Goal: Task Accomplishment & Management: Manage account settings

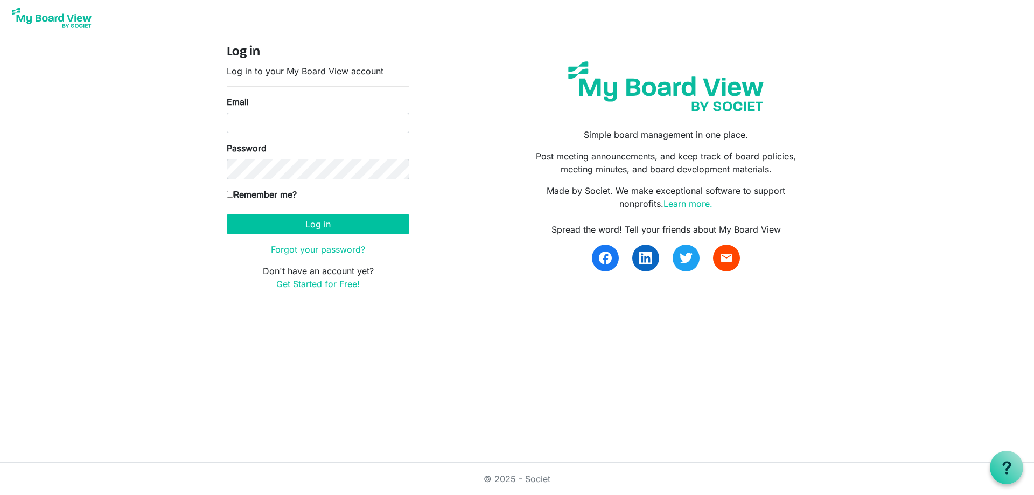
type input "katherineah@inclusionsk.com"
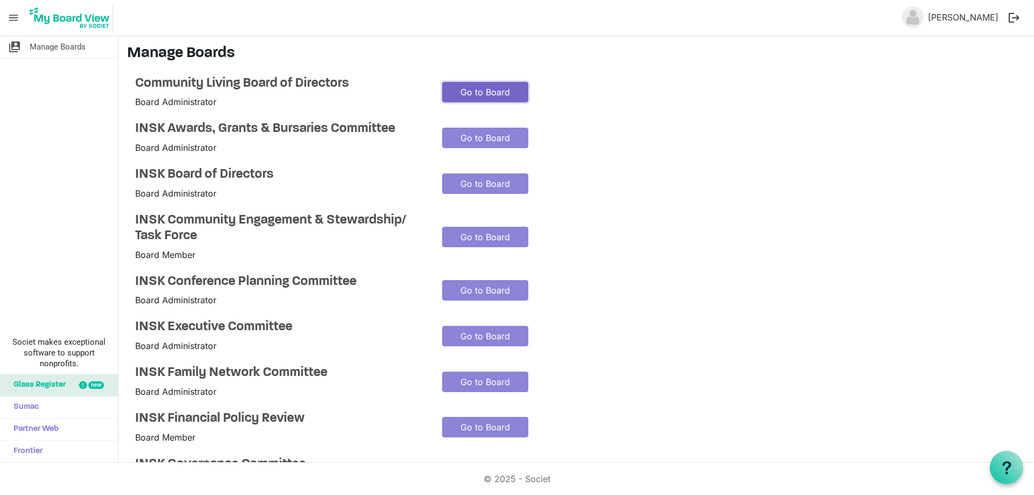
click at [477, 88] on link "Go to Board" at bounding box center [485, 92] width 86 height 20
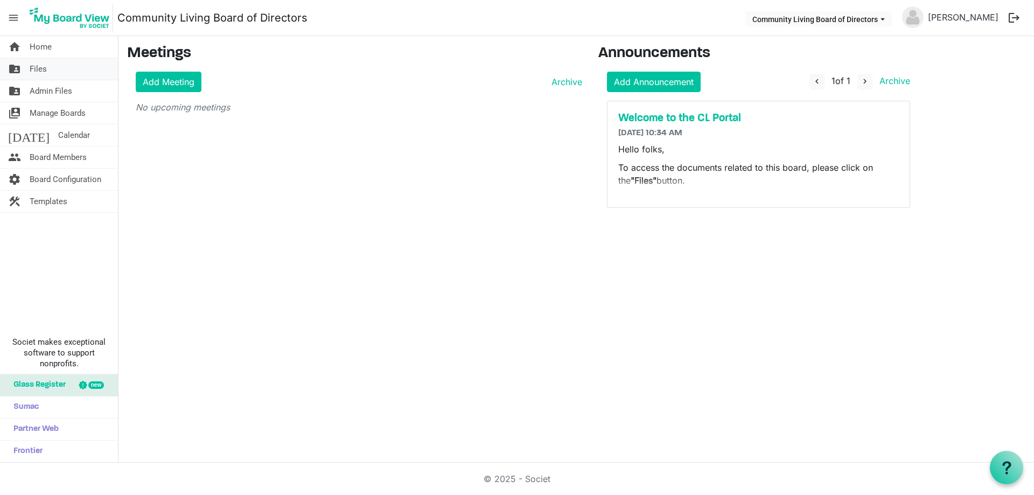
click at [66, 66] on link "folder_shared Files" at bounding box center [59, 69] width 118 height 22
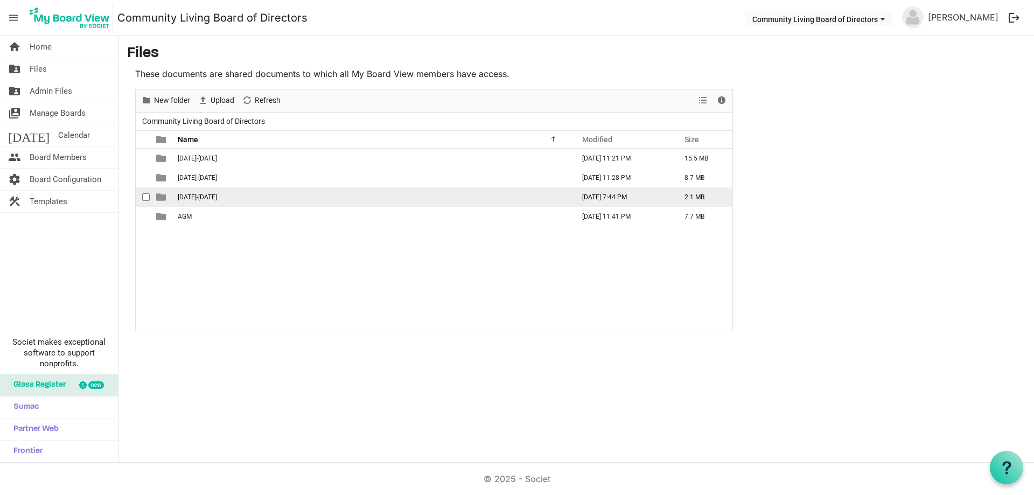
click at [188, 197] on span "2025-2026" at bounding box center [197, 197] width 39 height 8
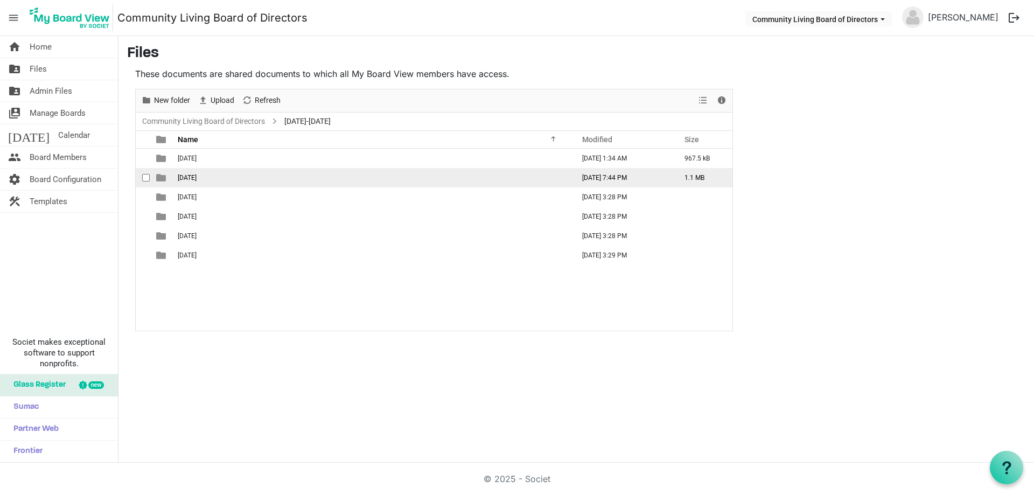
click at [198, 171] on td "2025-09-19th" at bounding box center [372, 177] width 396 height 19
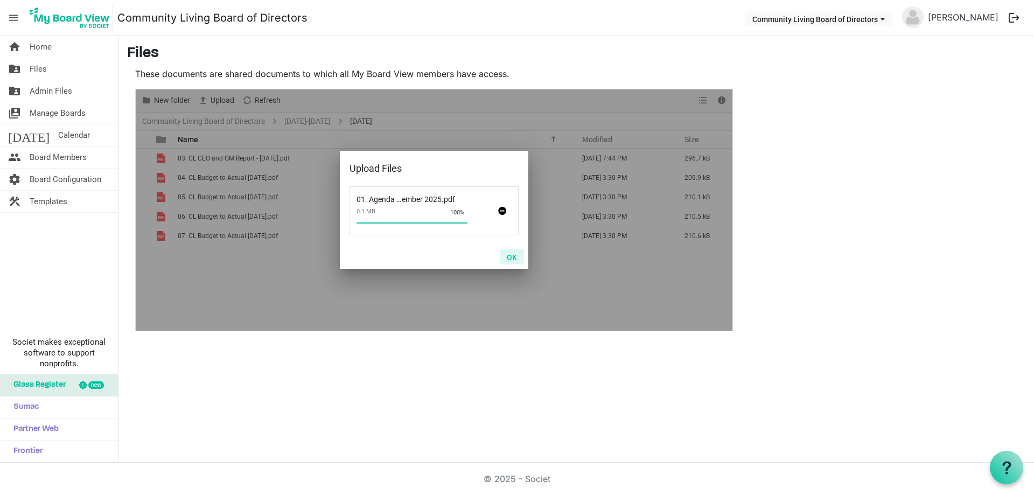
click at [510, 252] on button "OK" at bounding box center [512, 256] width 24 height 15
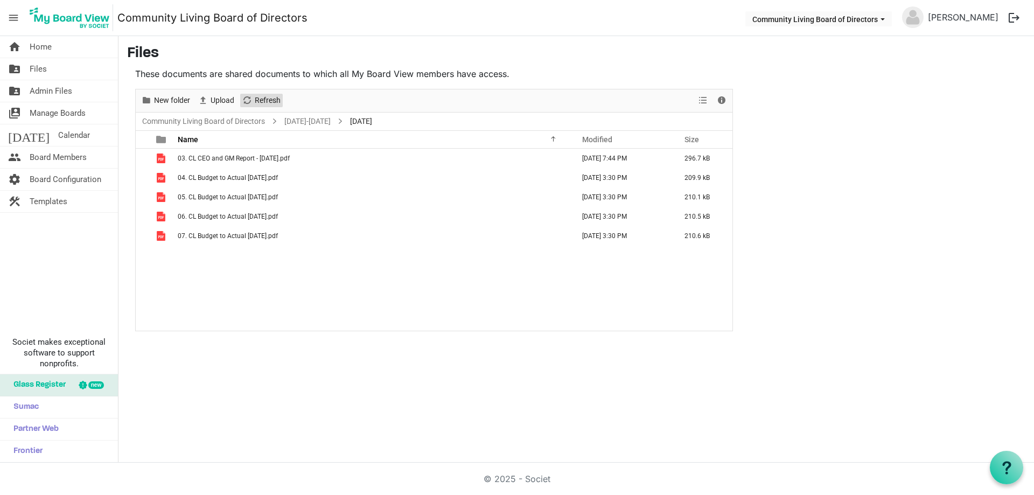
click at [264, 102] on span "Refresh" at bounding box center [268, 100] width 28 height 13
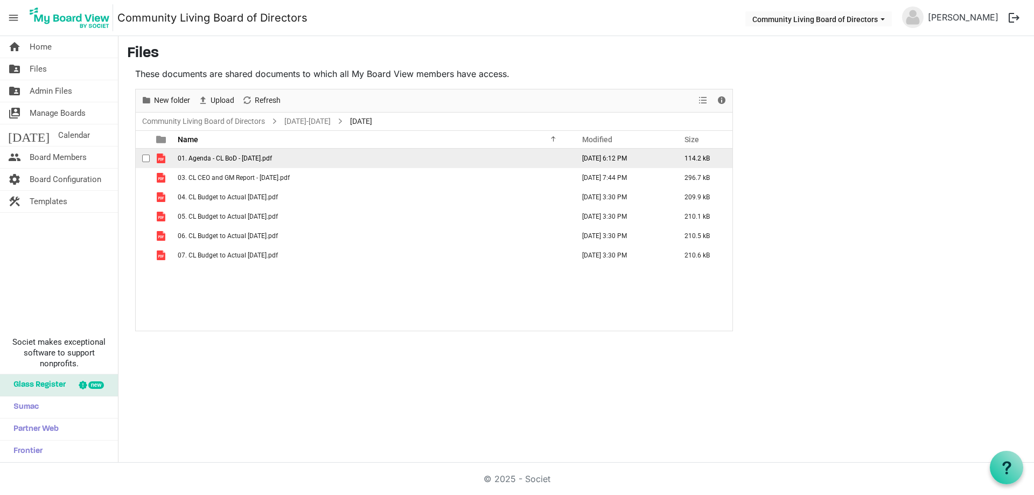
click at [144, 156] on span "checkbox" at bounding box center [146, 159] width 8 height 8
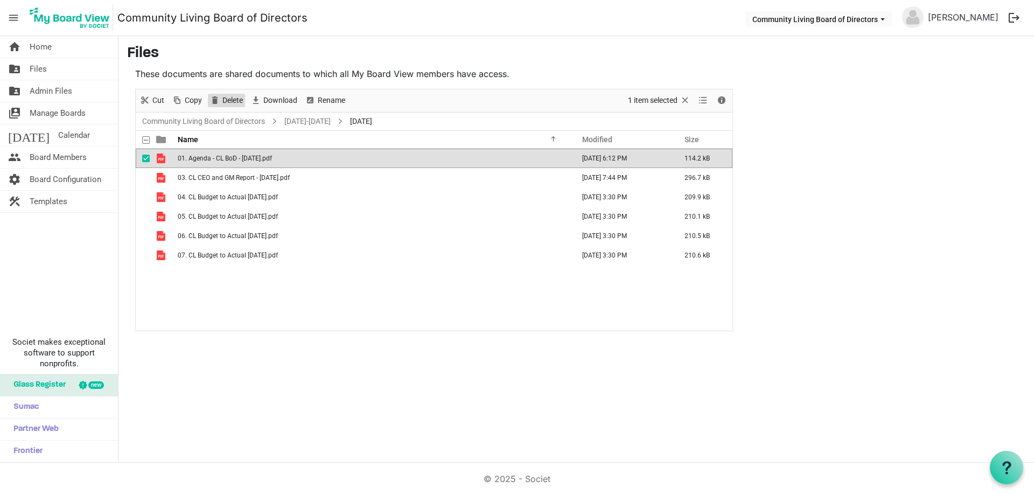
click at [235, 98] on span "Delete" at bounding box center [232, 100] width 23 height 13
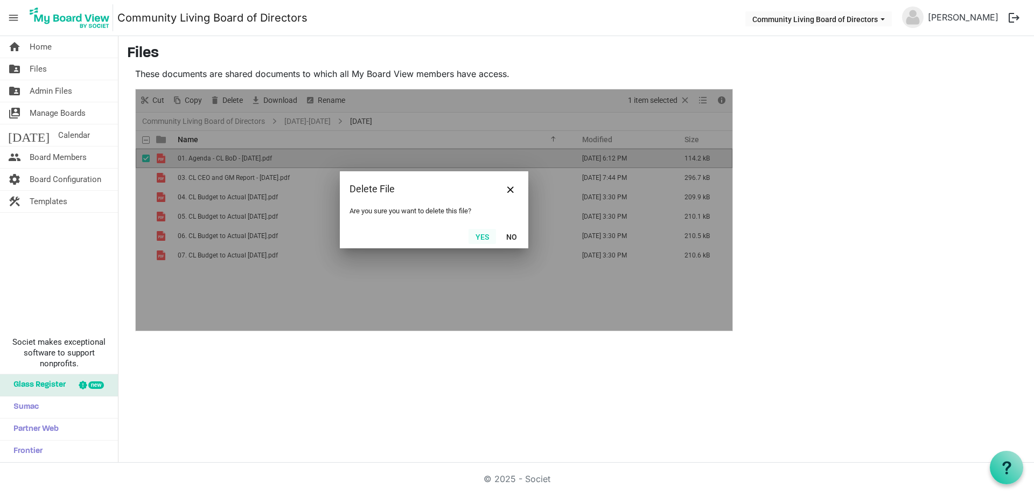
click at [490, 236] on button "Yes" at bounding box center [481, 236] width 27 height 15
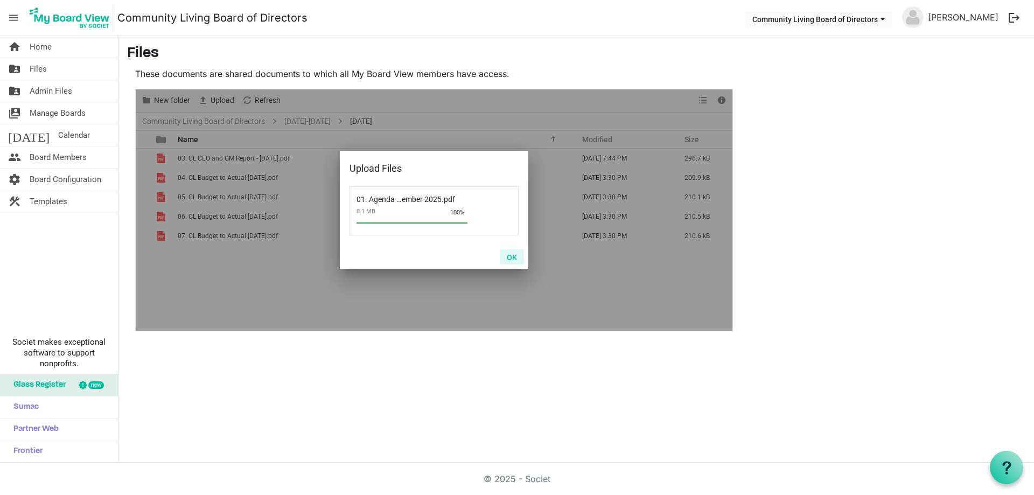
click at [511, 254] on button "OK" at bounding box center [512, 256] width 24 height 15
click at [510, 256] on button "OK" at bounding box center [512, 256] width 24 height 15
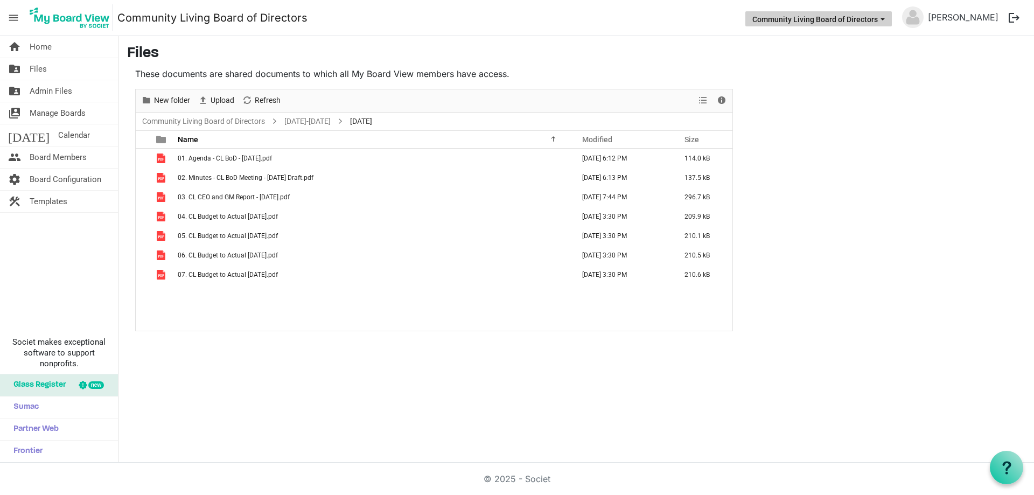
click at [771, 20] on button "Community Living Board of Directors" at bounding box center [818, 18] width 146 height 15
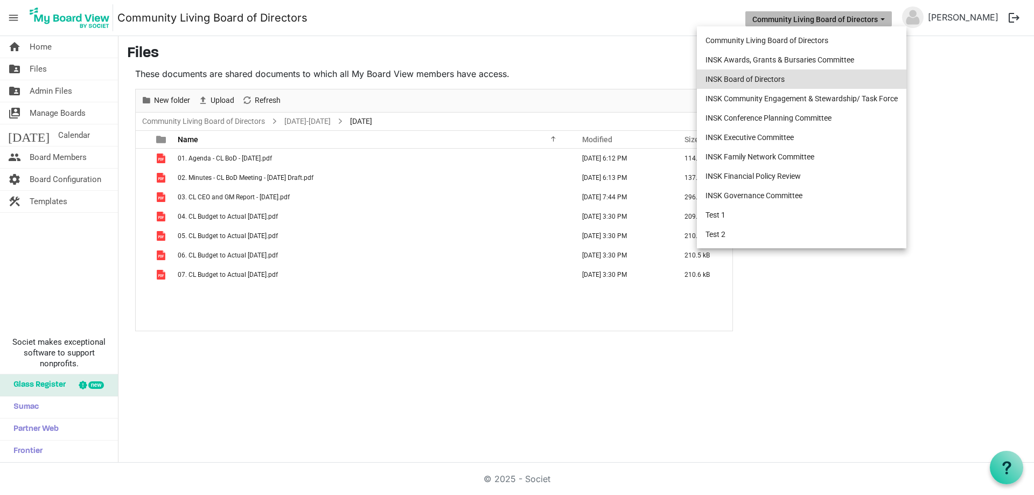
click at [757, 75] on li "INSK Board of Directors" at bounding box center [801, 78] width 209 height 19
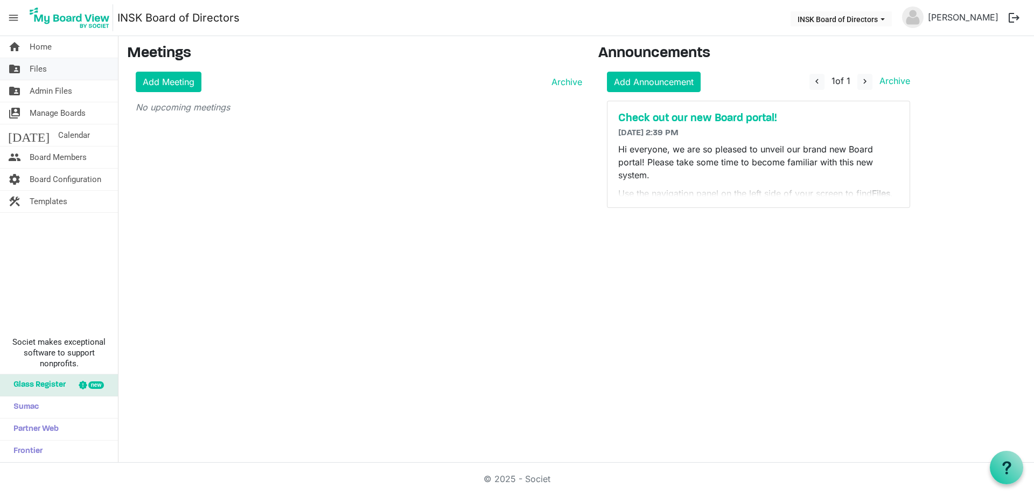
click at [50, 71] on link "folder_shared Files" at bounding box center [59, 69] width 118 height 22
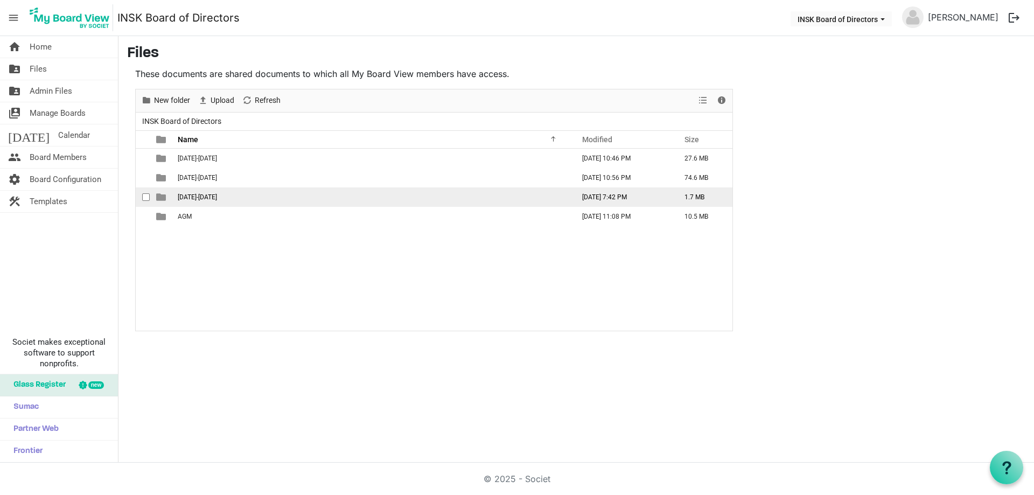
click at [193, 197] on span "[DATE]-[DATE]" at bounding box center [197, 197] width 39 height 8
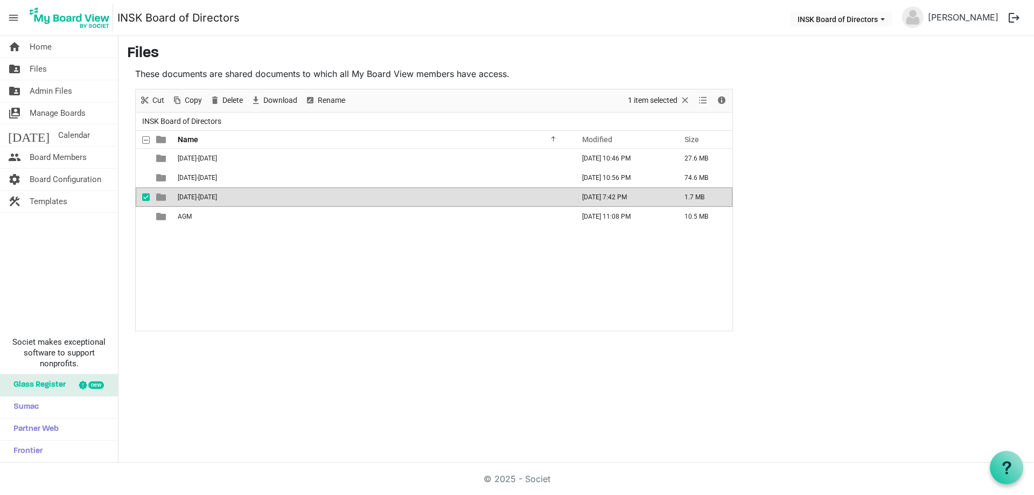
click at [193, 197] on span "[DATE]-[DATE]" at bounding box center [197, 197] width 39 height 8
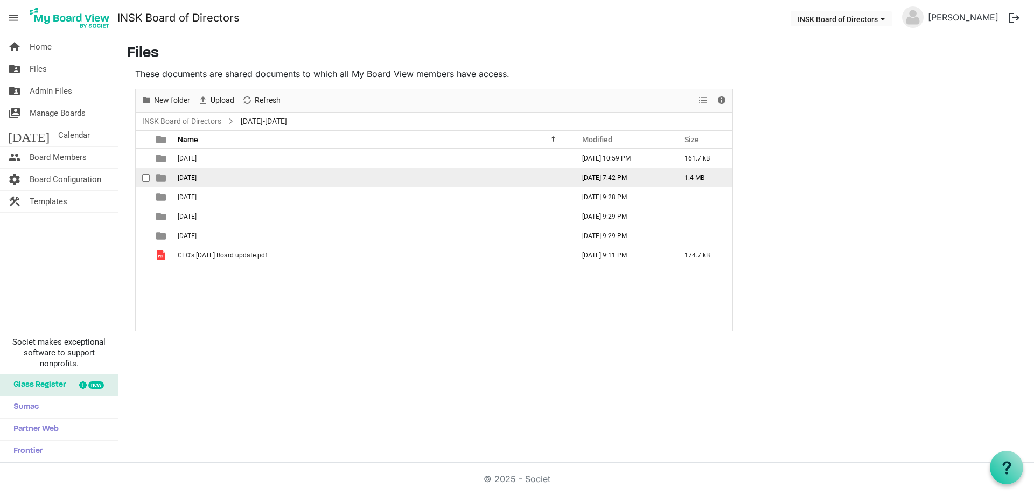
click at [197, 179] on span "2025-09-21" at bounding box center [187, 178] width 19 height 8
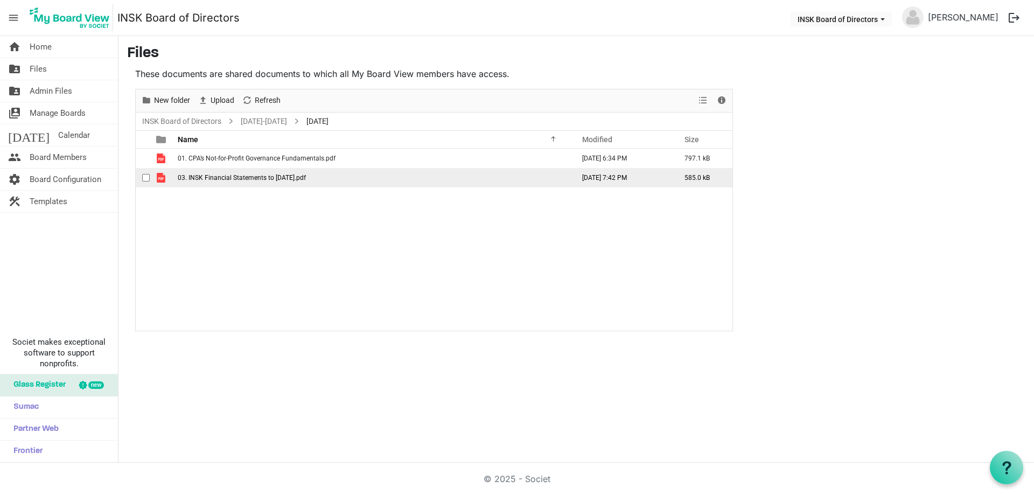
click at [143, 176] on span "checkbox" at bounding box center [146, 178] width 8 height 8
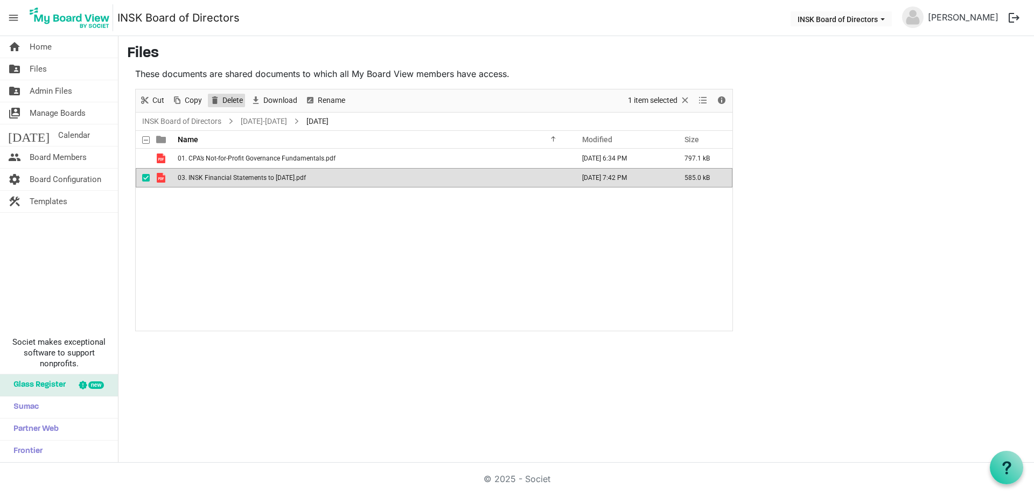
click at [231, 101] on span "Delete" at bounding box center [232, 100] width 23 height 13
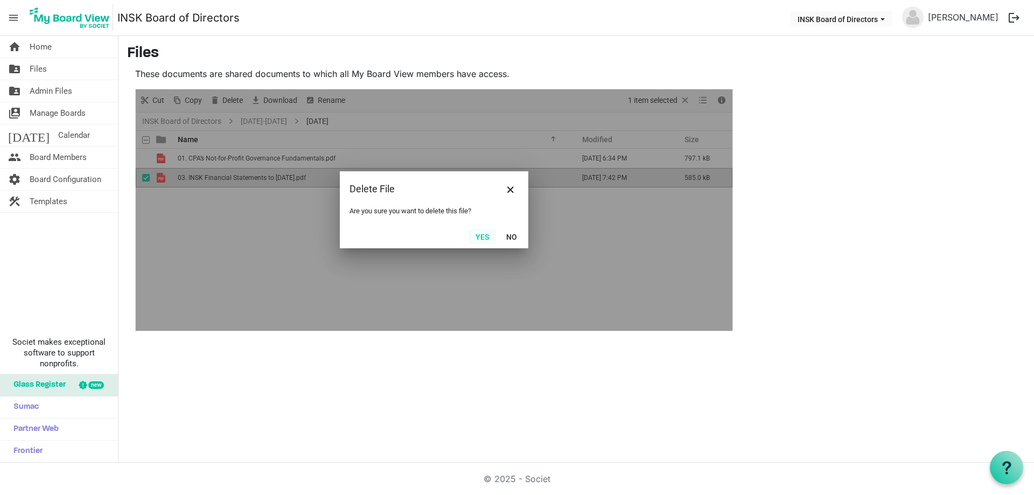
click at [488, 235] on button "Yes" at bounding box center [481, 236] width 27 height 15
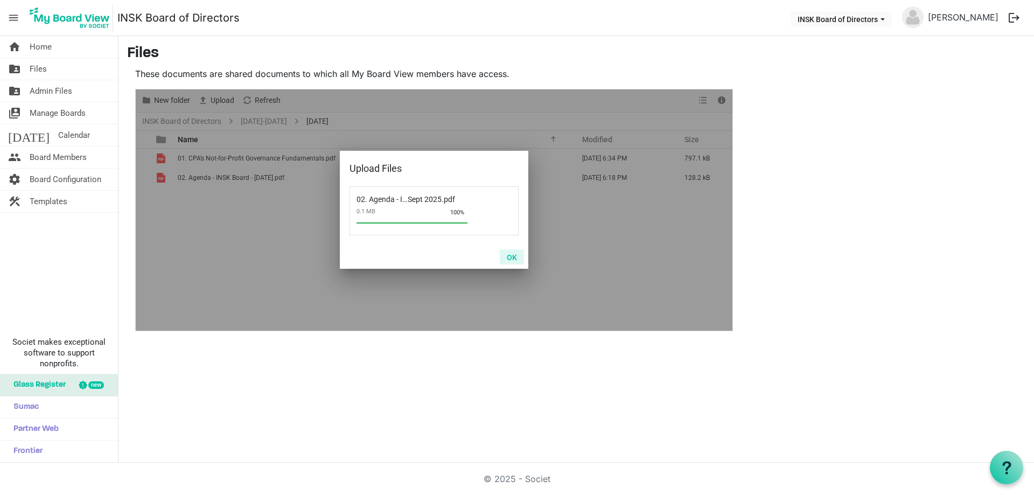
click at [515, 257] on button "OK" at bounding box center [512, 256] width 24 height 15
click at [514, 259] on button "OK" at bounding box center [512, 256] width 24 height 15
click at [513, 259] on button "OK" at bounding box center [512, 256] width 24 height 15
click at [515, 252] on button "OK" at bounding box center [512, 256] width 24 height 15
click at [518, 257] on button "OK" at bounding box center [512, 256] width 24 height 15
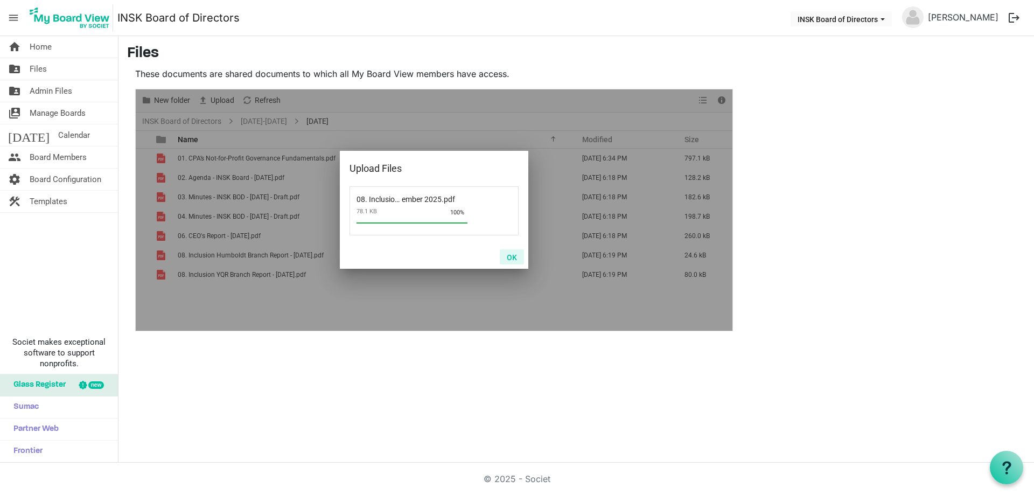
click at [514, 259] on button "OK" at bounding box center [512, 256] width 24 height 15
click at [509, 258] on button "OK" at bounding box center [512, 256] width 24 height 15
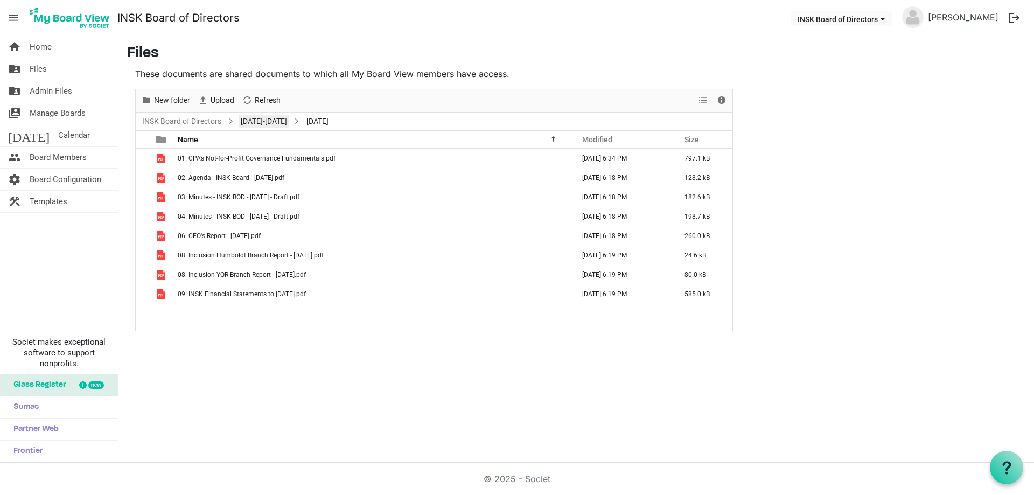
click at [260, 122] on link "[DATE]-[DATE]" at bounding box center [264, 121] width 51 height 13
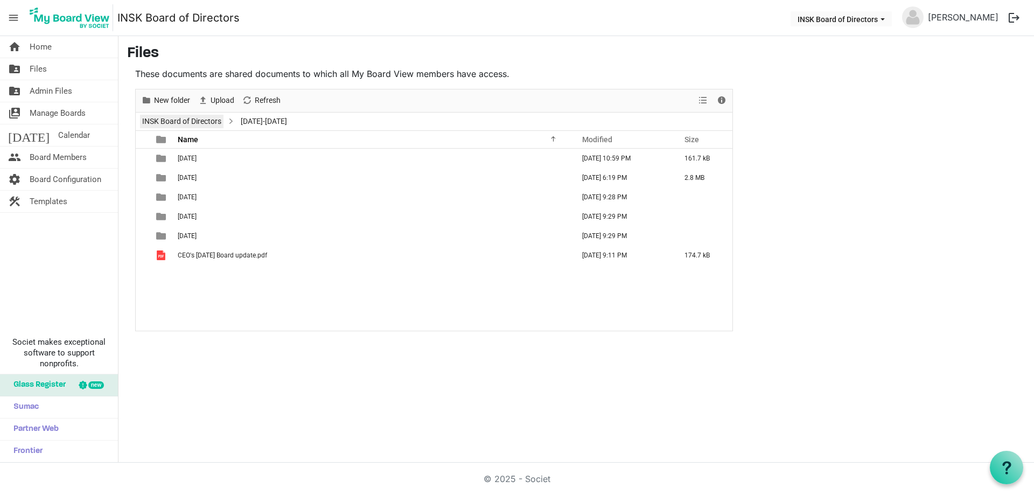
click at [201, 118] on link "INSK Board of Directors" at bounding box center [181, 121] width 83 height 13
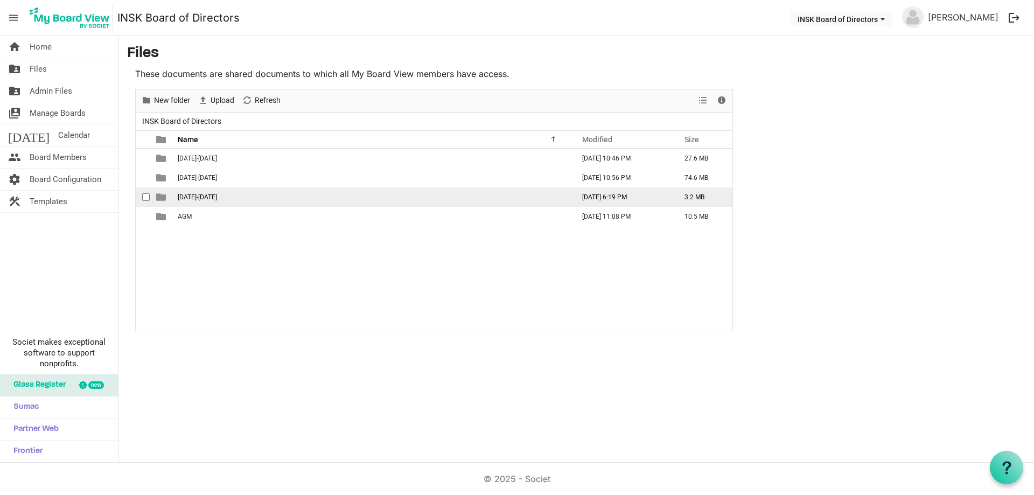
click at [197, 193] on span "[DATE]-[DATE]" at bounding box center [197, 197] width 39 height 8
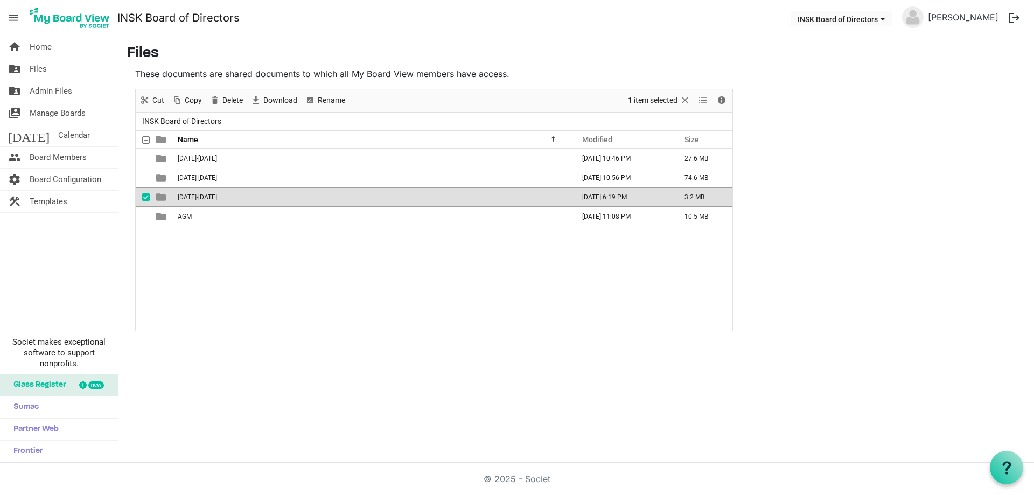
click at [197, 193] on span "[DATE]-[DATE]" at bounding box center [197, 197] width 39 height 8
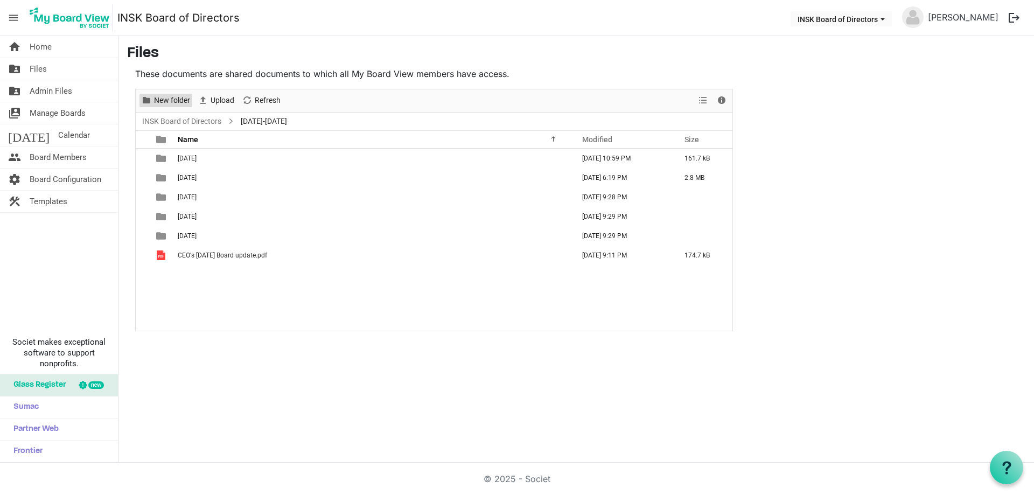
click at [179, 101] on span "New folder" at bounding box center [172, 100] width 38 height 13
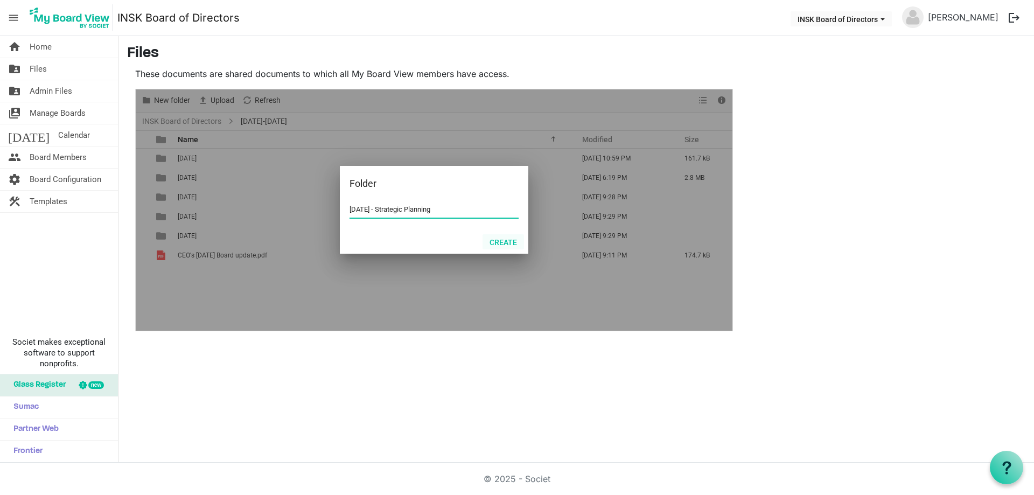
type input "2025-09-20 - Strategic Planning"
click at [504, 239] on button "Create" at bounding box center [502, 241] width 41 height 15
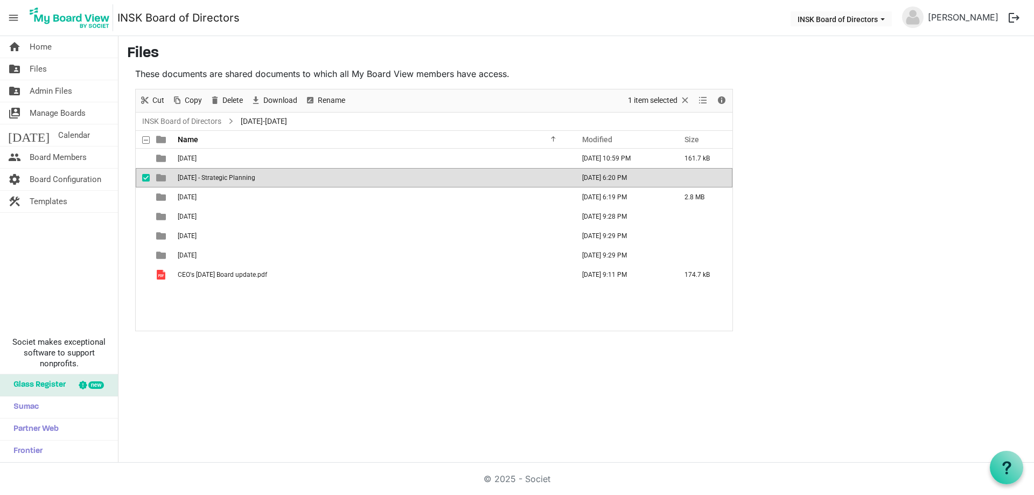
click at [219, 178] on span "2025-09-20 - Strategic Planning" at bounding box center [217, 178] width 78 height 8
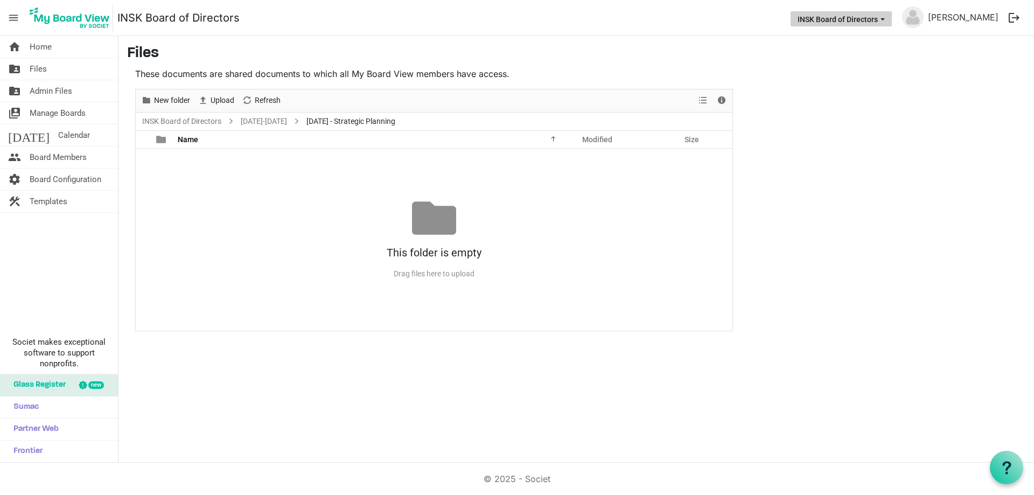
click at [790, 20] on button "INSK Board of Directors" at bounding box center [840, 18] width 101 height 15
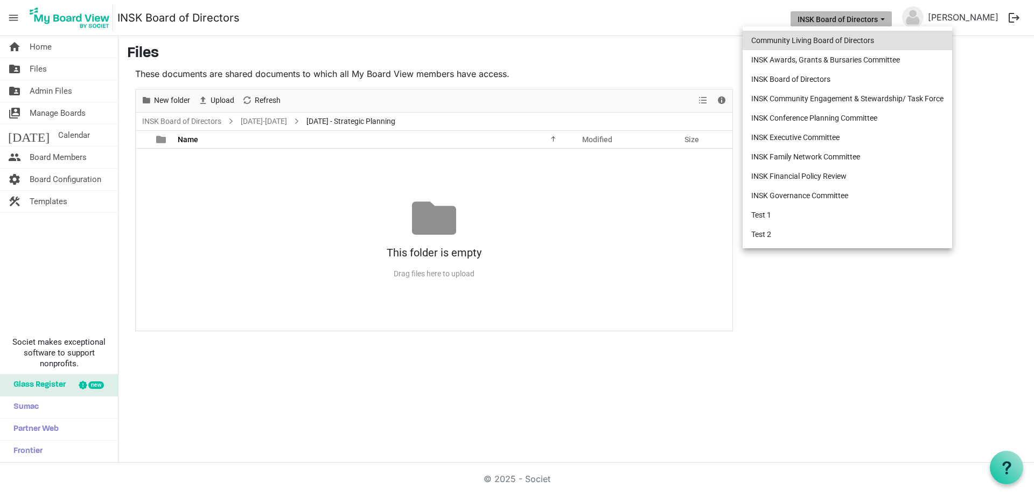
click at [781, 36] on li "Community Living Board of Directors" at bounding box center [846, 40] width 209 height 19
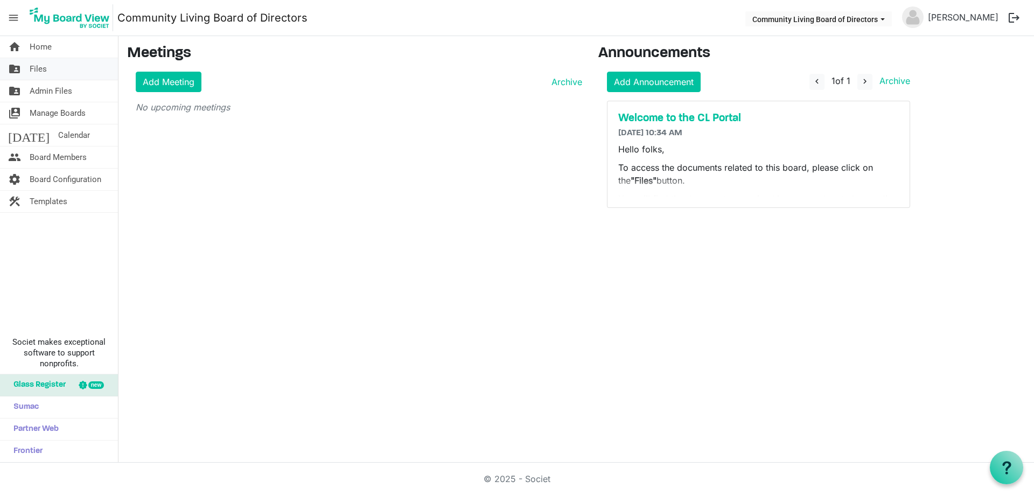
click at [43, 70] on span "Files" at bounding box center [38, 69] width 17 height 22
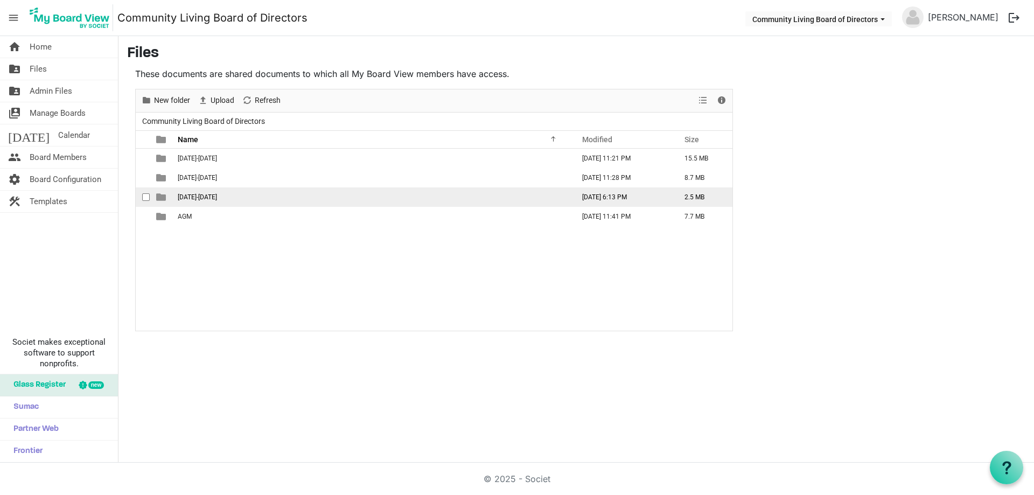
click at [196, 196] on span "[DATE]-[DATE]" at bounding box center [197, 197] width 39 height 8
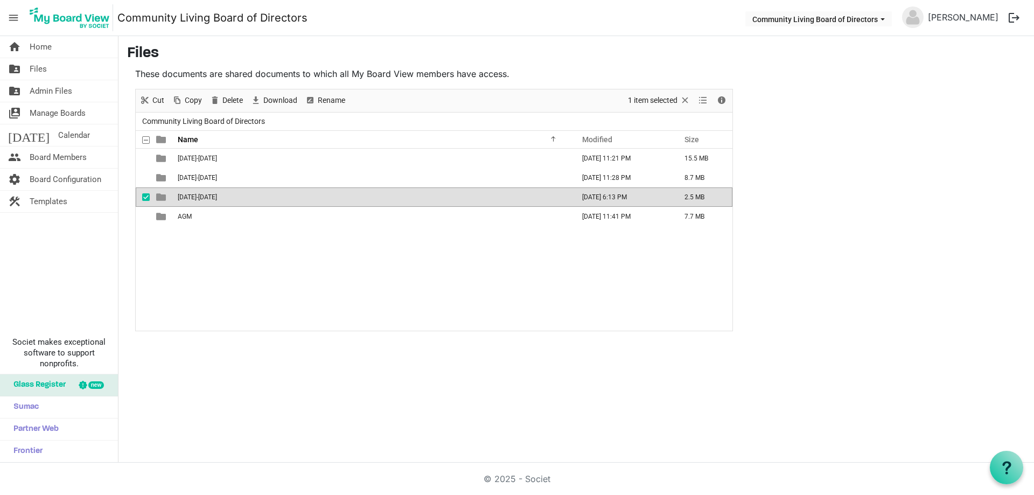
click at [196, 196] on span "[DATE]-[DATE]" at bounding box center [197, 197] width 39 height 8
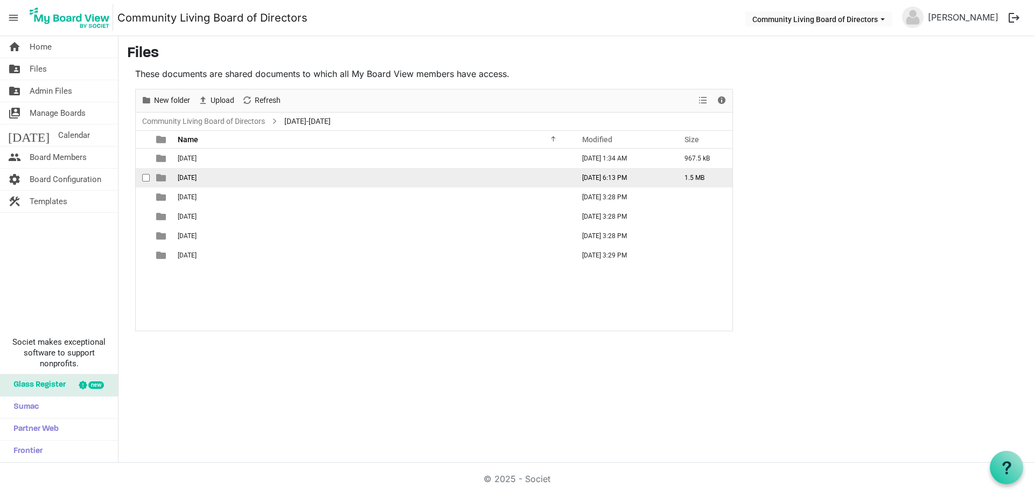
click at [197, 180] on span "[DATE]" at bounding box center [187, 178] width 19 height 8
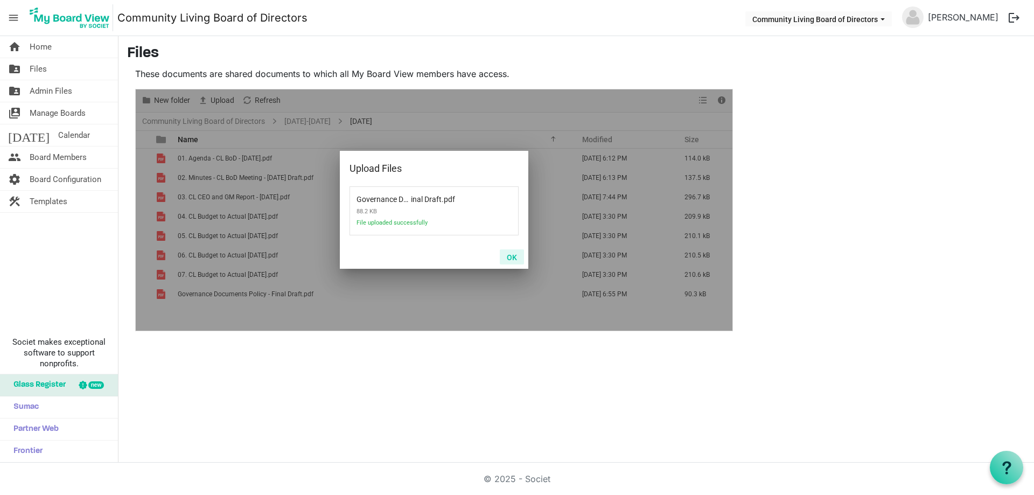
click at [511, 258] on button "OK" at bounding box center [512, 256] width 24 height 15
click at [514, 256] on button "OK" at bounding box center [512, 256] width 24 height 15
click at [514, 254] on button "OK" at bounding box center [512, 256] width 24 height 15
